Goal: Task Accomplishment & Management: Manage account settings

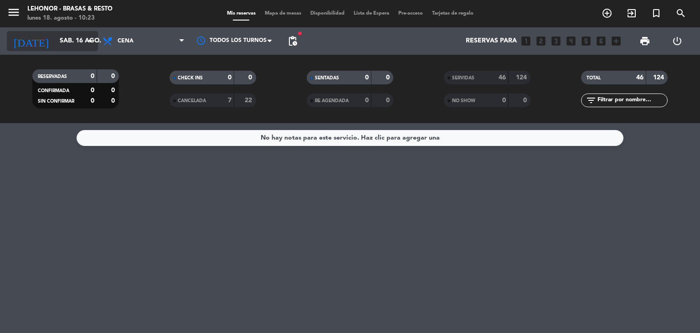
click at [89, 42] on icon "arrow_drop_down" at bounding box center [90, 41] width 11 height 11
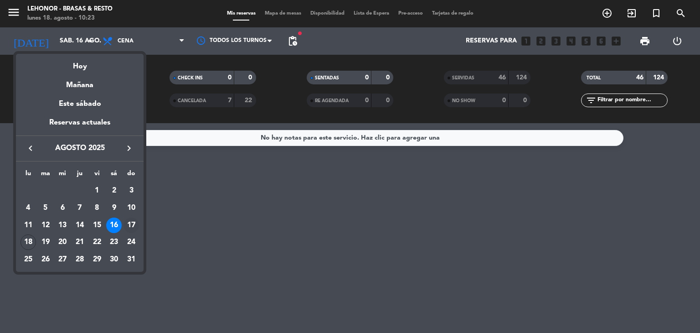
click at [127, 225] on div "17" at bounding box center [132, 226] width 16 height 16
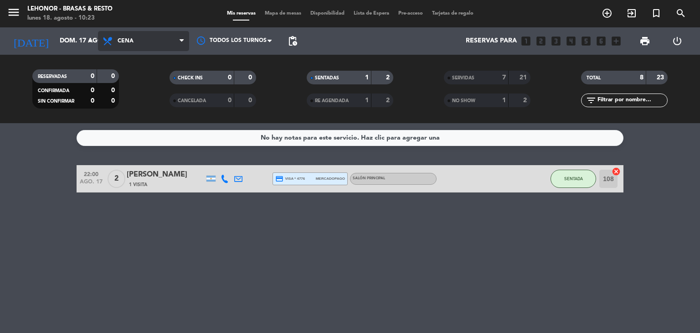
click at [157, 49] on span "Cena" at bounding box center [143, 41] width 91 height 20
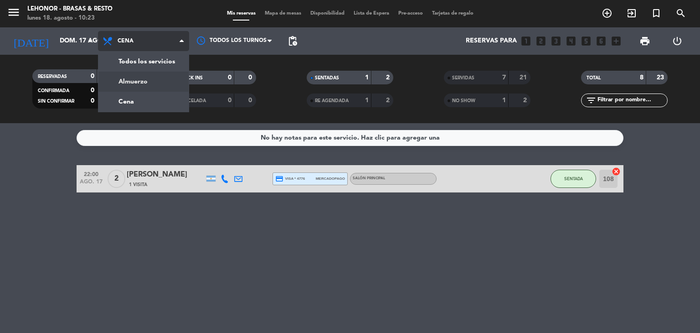
click at [152, 86] on div "menu [PERSON_NAME] - Brasas & Resto [DATE] 18. agosto - 10:23 Mis reservas Mapa…" at bounding box center [350, 61] width 700 height 123
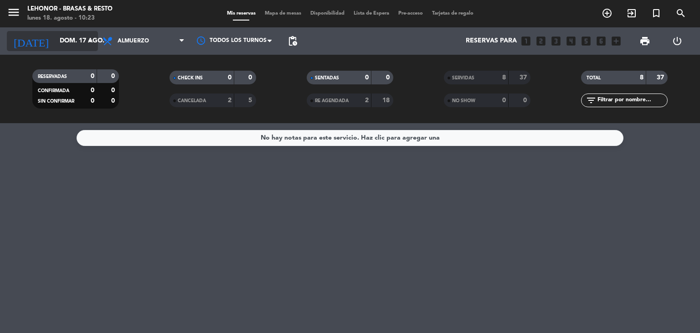
click at [84, 47] on input "dom. 17 ago." at bounding box center [98, 41] width 87 height 16
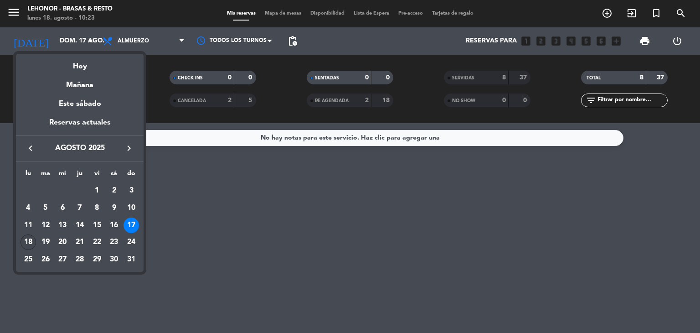
click at [27, 236] on div "18" at bounding box center [29, 242] width 16 height 16
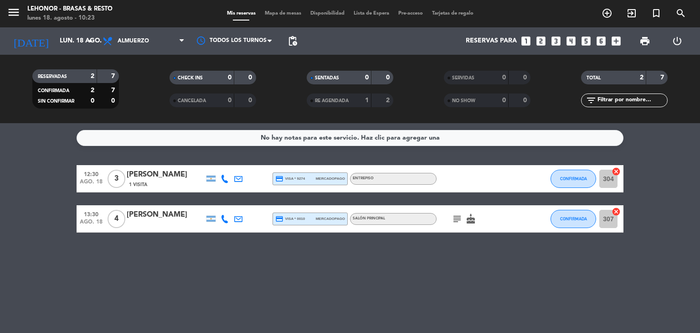
click at [458, 219] on icon "subject" at bounding box center [457, 218] width 11 height 11
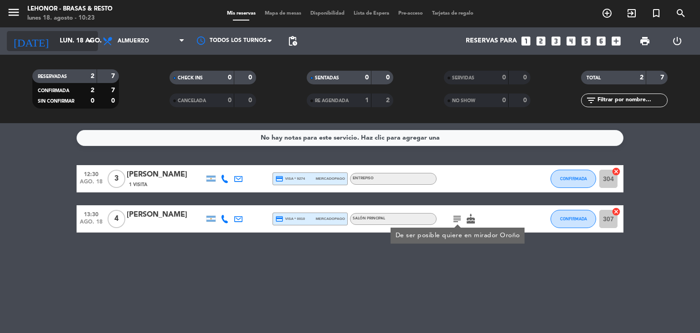
click at [87, 41] on icon "arrow_drop_down" at bounding box center [90, 41] width 11 height 11
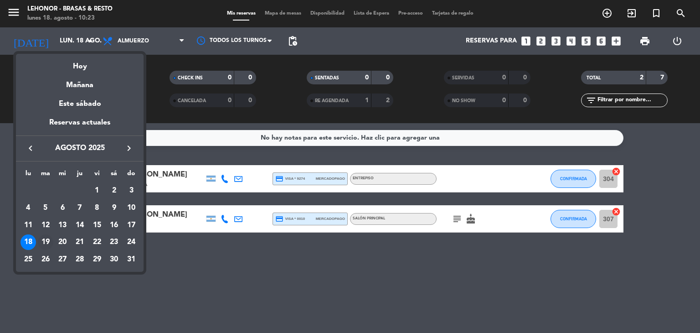
click at [42, 241] on div "19" at bounding box center [46, 242] width 16 height 16
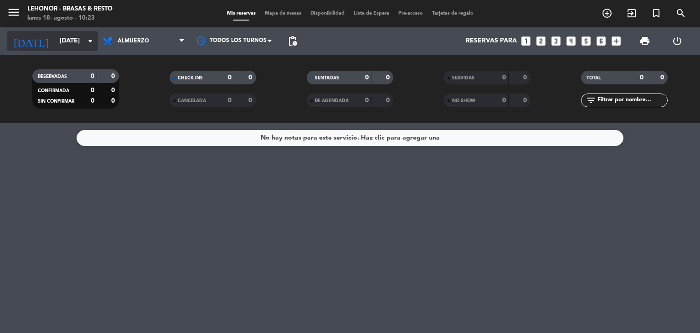
click at [88, 48] on input "[DATE]" at bounding box center [98, 41] width 87 height 16
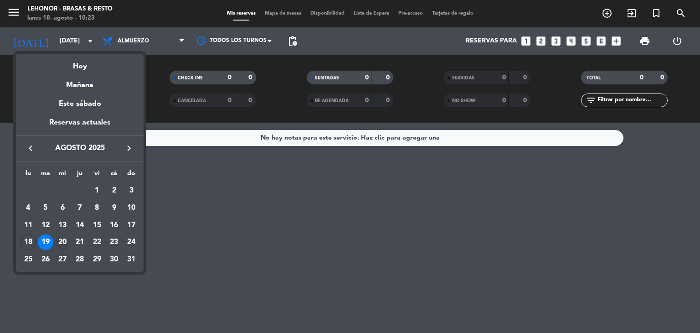
click at [62, 248] on div "20" at bounding box center [63, 242] width 16 height 16
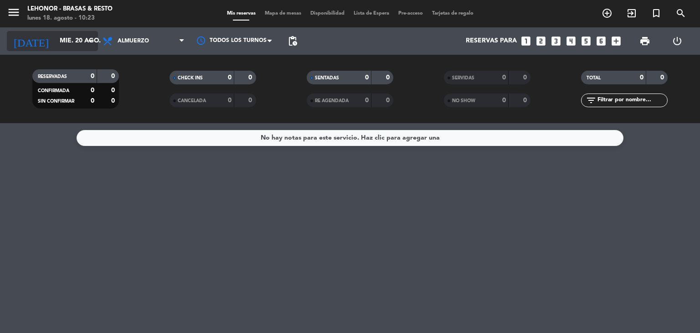
click at [81, 44] on input "mié. 20 ago." at bounding box center [98, 41] width 87 height 16
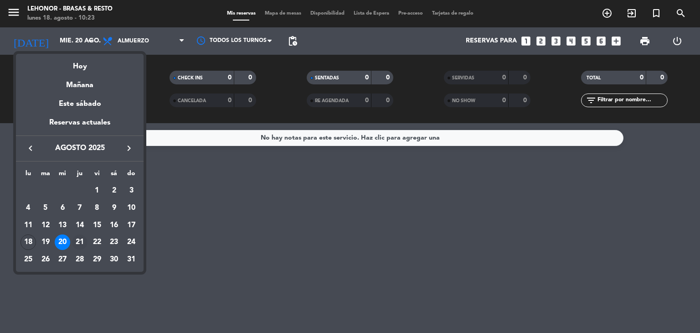
click at [78, 243] on div "21" at bounding box center [80, 242] width 16 height 16
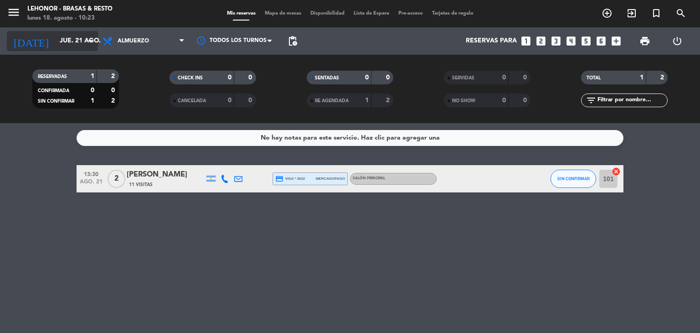
click at [76, 36] on input "jue. 21 ago." at bounding box center [98, 41] width 87 height 16
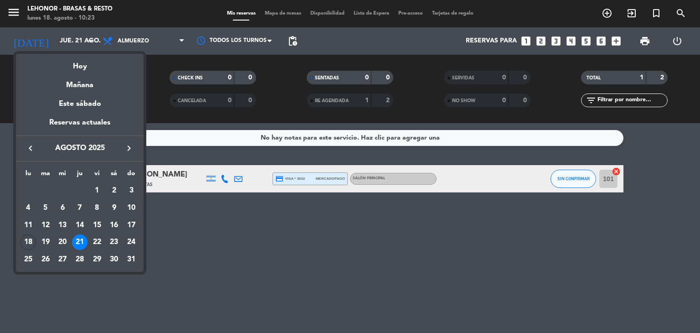
click at [139, 38] on div at bounding box center [350, 166] width 700 height 333
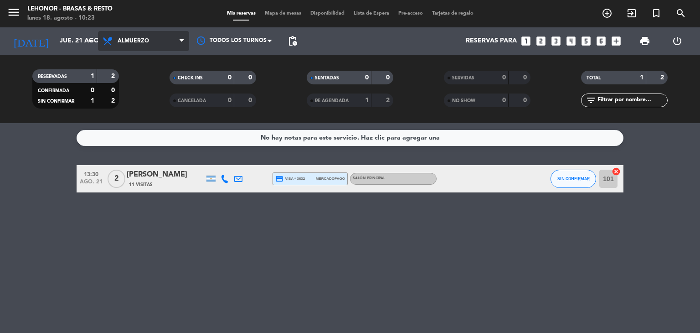
click at [152, 41] on span "Almuerzo" at bounding box center [143, 41] width 91 height 20
click at [139, 96] on div "menu [PERSON_NAME] - Brasas & Resto [DATE] 18. agosto - 10:23 Mis reservas Mapa…" at bounding box center [350, 61] width 700 height 123
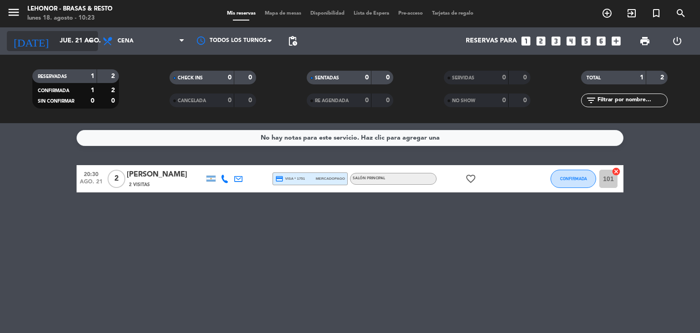
click at [80, 31] on div "[DATE] [DATE] arrow_drop_down" at bounding box center [52, 41] width 91 height 20
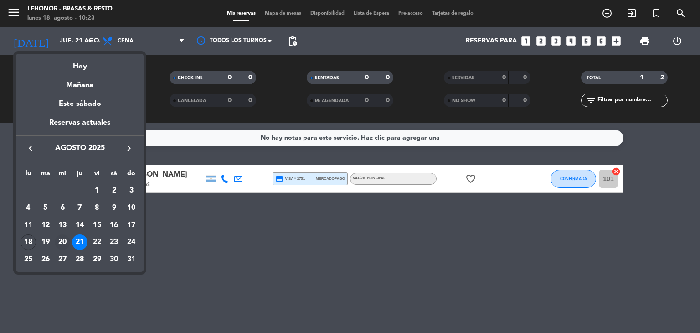
click at [62, 244] on div "20" at bounding box center [63, 242] width 16 height 16
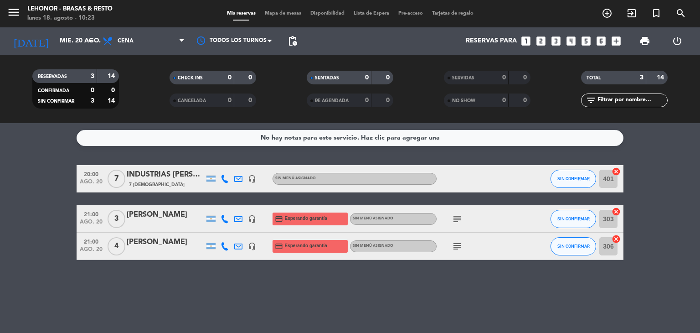
click at [461, 221] on icon "subject" at bounding box center [457, 218] width 11 height 11
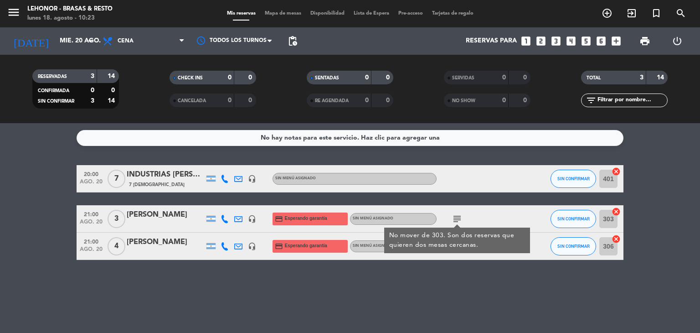
click at [460, 216] on icon "subject" at bounding box center [457, 218] width 11 height 11
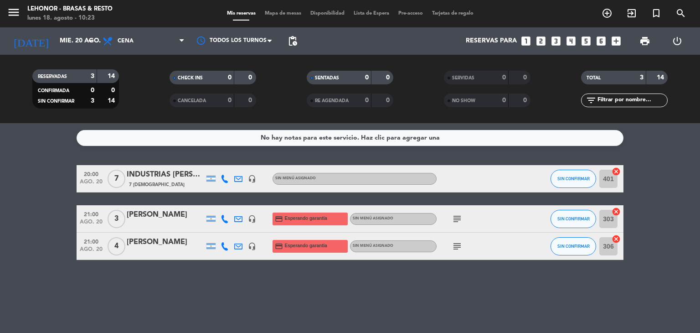
click at [457, 247] on icon "subject" at bounding box center [457, 246] width 11 height 11
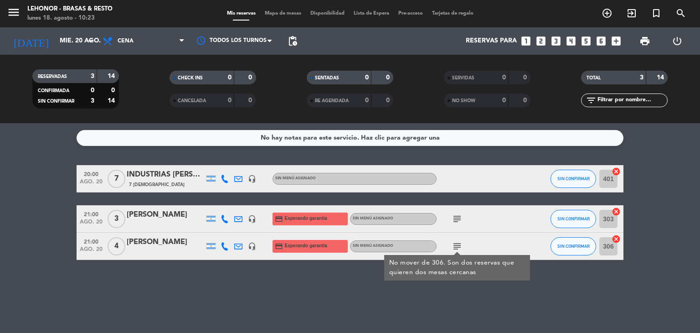
click at [457, 247] on icon "subject" at bounding box center [457, 246] width 11 height 11
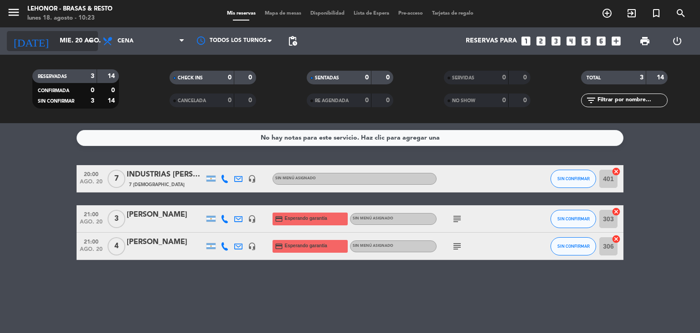
click at [69, 39] on input "mié. 20 ago." at bounding box center [98, 41] width 87 height 16
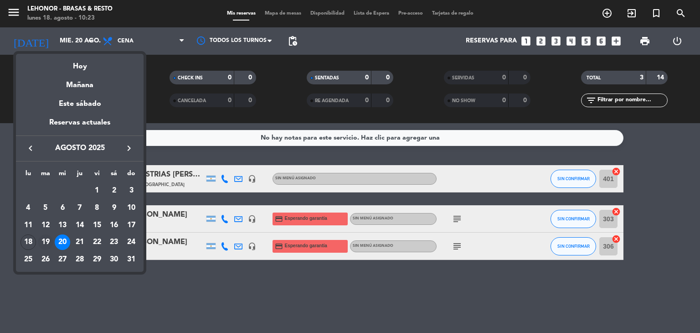
click at [45, 240] on div "19" at bounding box center [46, 242] width 16 height 16
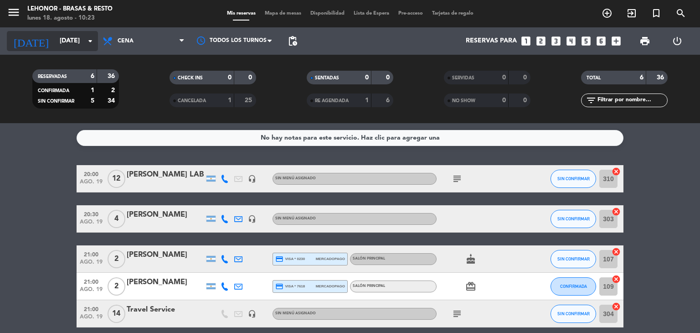
click at [77, 39] on input "[DATE]" at bounding box center [98, 41] width 87 height 16
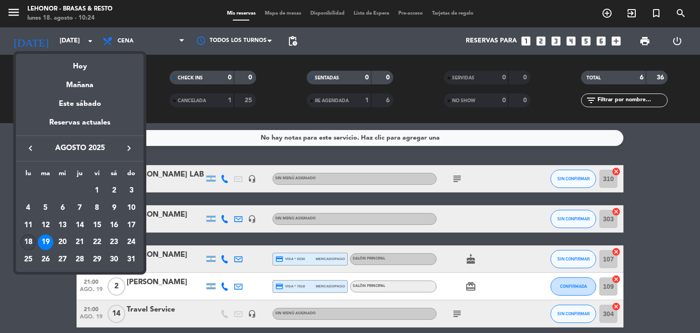
click at [22, 244] on div "18" at bounding box center [29, 242] width 16 height 16
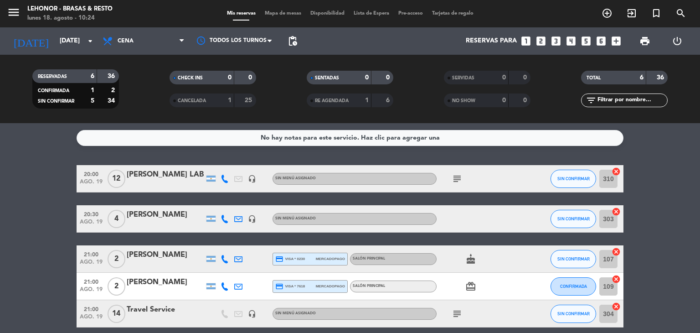
type input "lun. 18 ago."
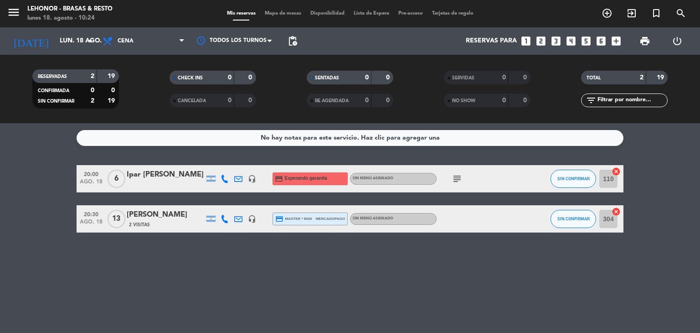
click at [457, 177] on icon "subject" at bounding box center [457, 178] width 11 height 11
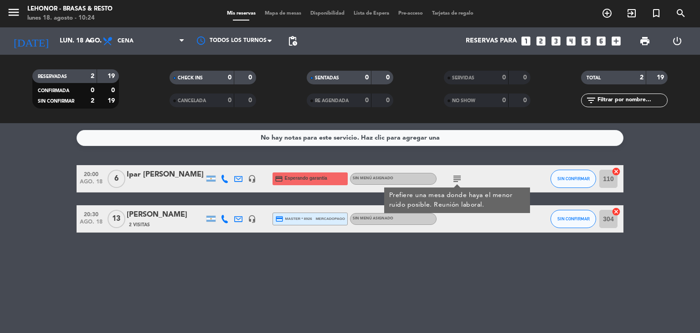
click at [457, 177] on icon "subject" at bounding box center [457, 178] width 11 height 11
